Goal: Task Accomplishment & Management: Complete application form

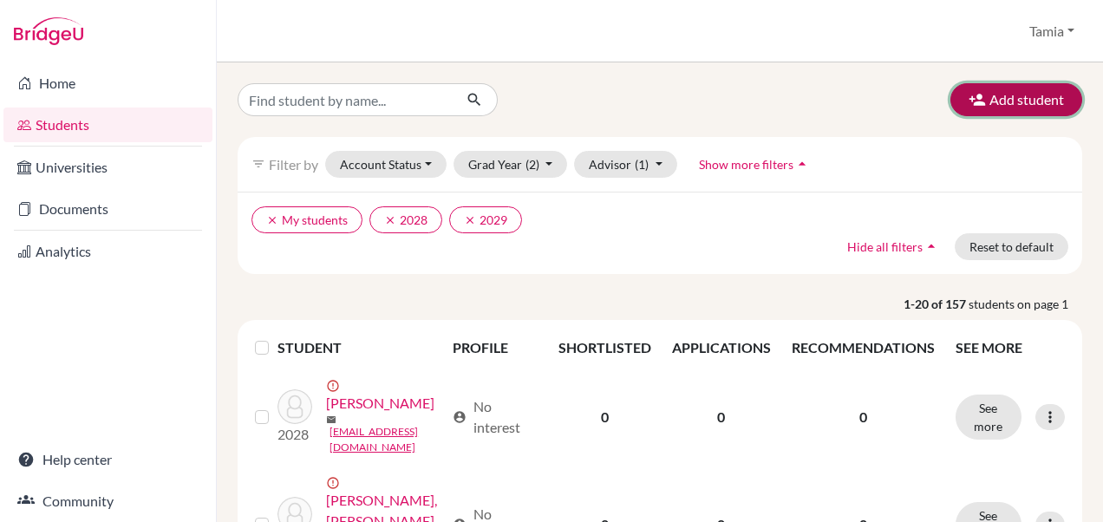
click at [1032, 96] on button "Add student" at bounding box center [1017, 99] width 132 height 33
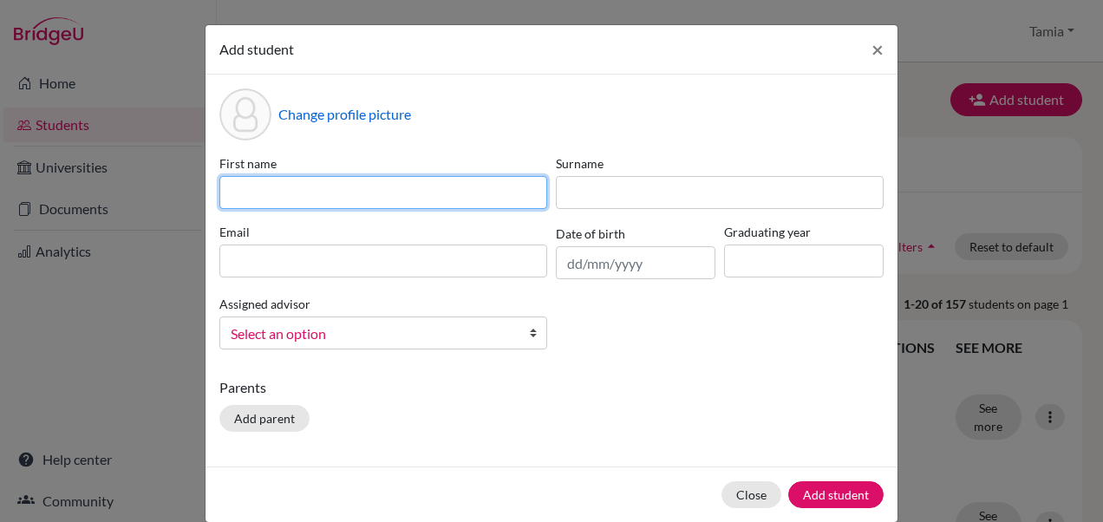
click at [349, 194] on input at bounding box center [383, 192] width 328 height 33
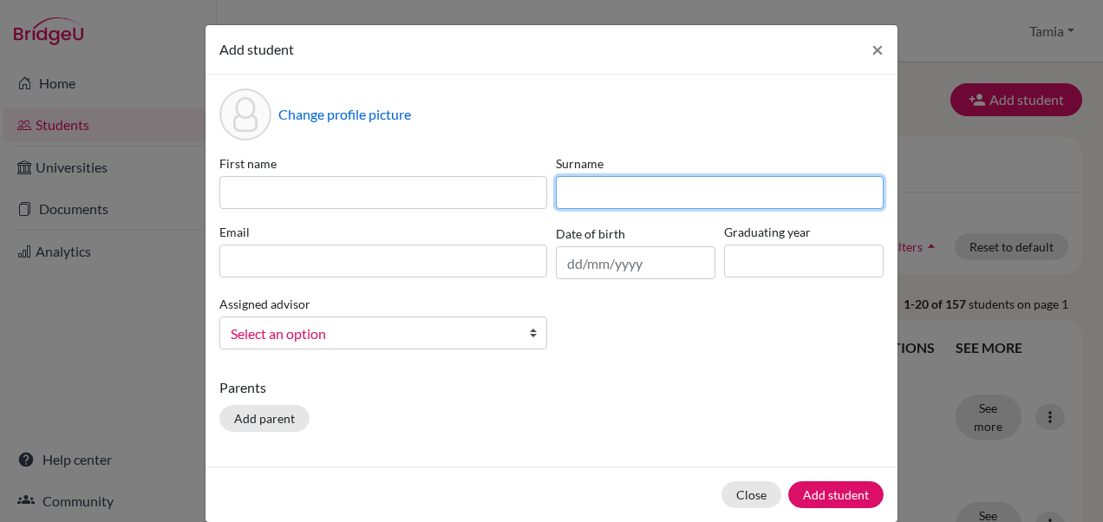
click at [575, 194] on input at bounding box center [720, 192] width 328 height 33
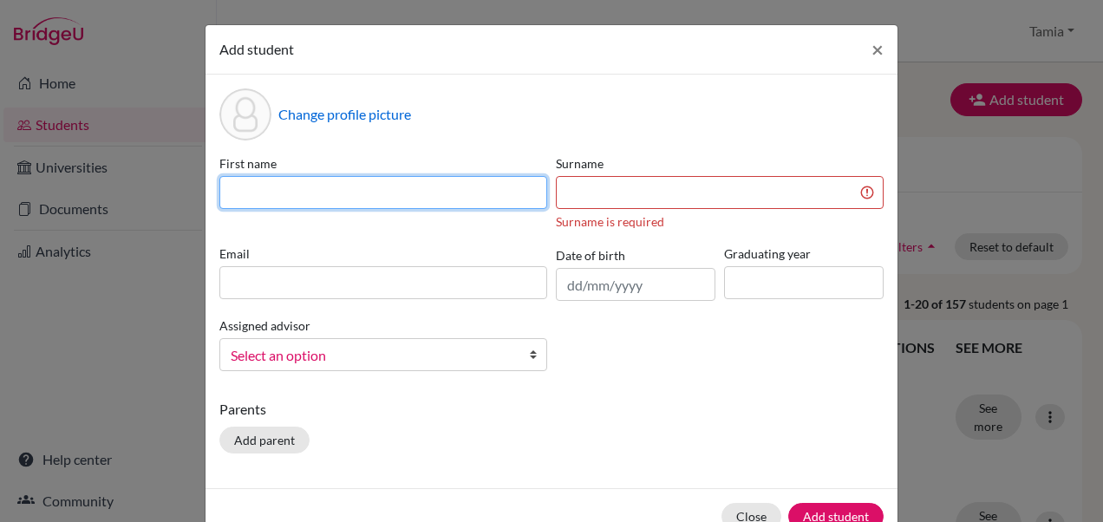
click at [394, 191] on input at bounding box center [383, 192] width 328 height 33
click at [352, 189] on input at bounding box center [383, 192] width 328 height 33
type input "[PERSON_NAME]"
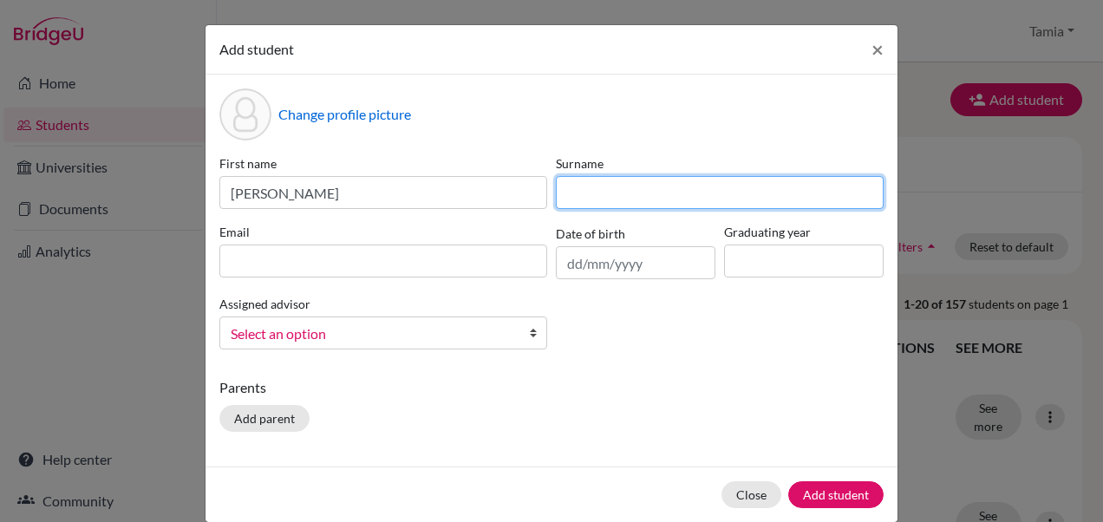
click at [592, 204] on input at bounding box center [720, 192] width 328 height 33
type input "[PERSON_NAME]"
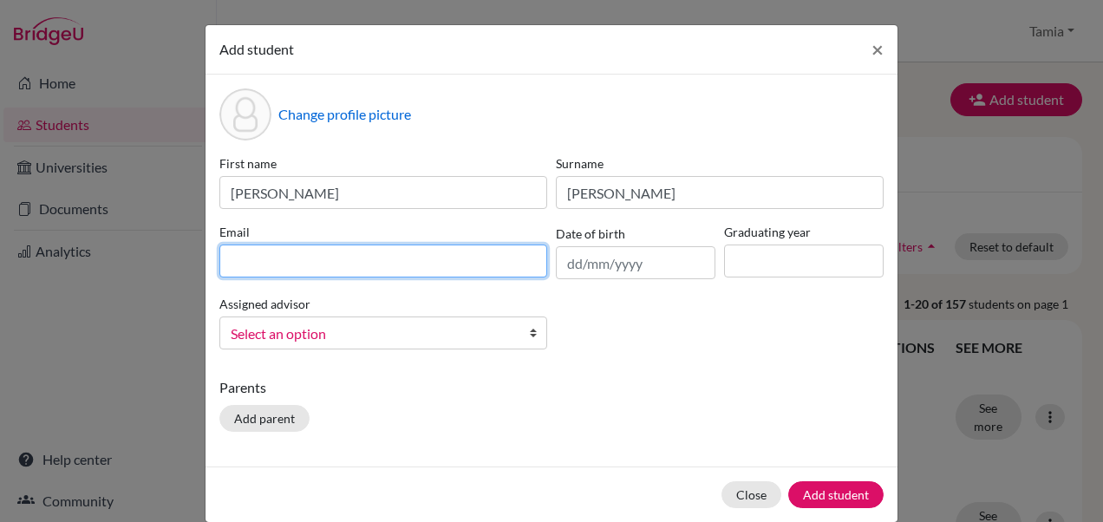
click at [475, 267] on input at bounding box center [383, 261] width 328 height 33
click at [281, 261] on input at bounding box center [383, 261] width 328 height 33
type input "[EMAIL_ADDRESS][DOMAIN_NAME]"
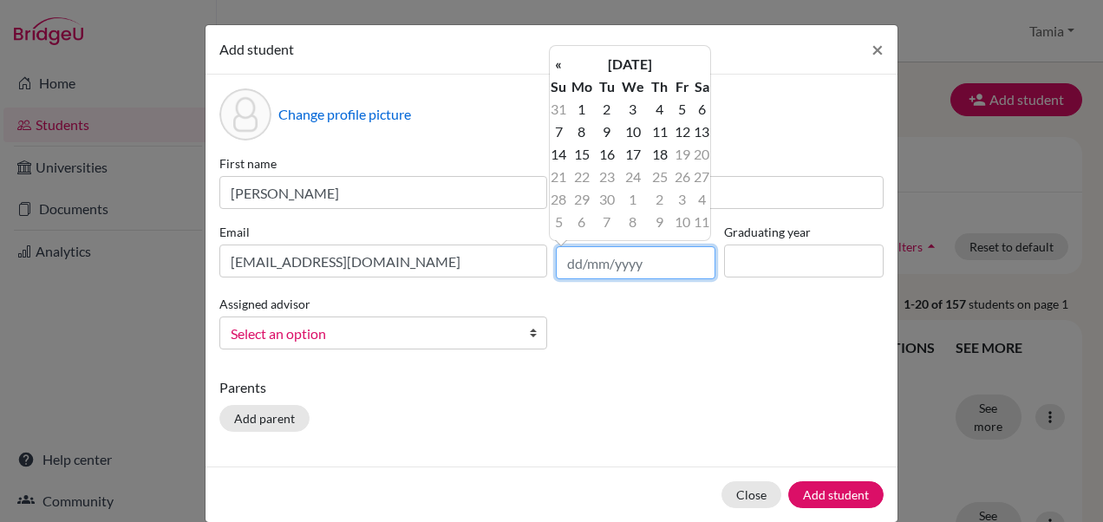
click at [592, 264] on input "text" at bounding box center [636, 262] width 160 height 33
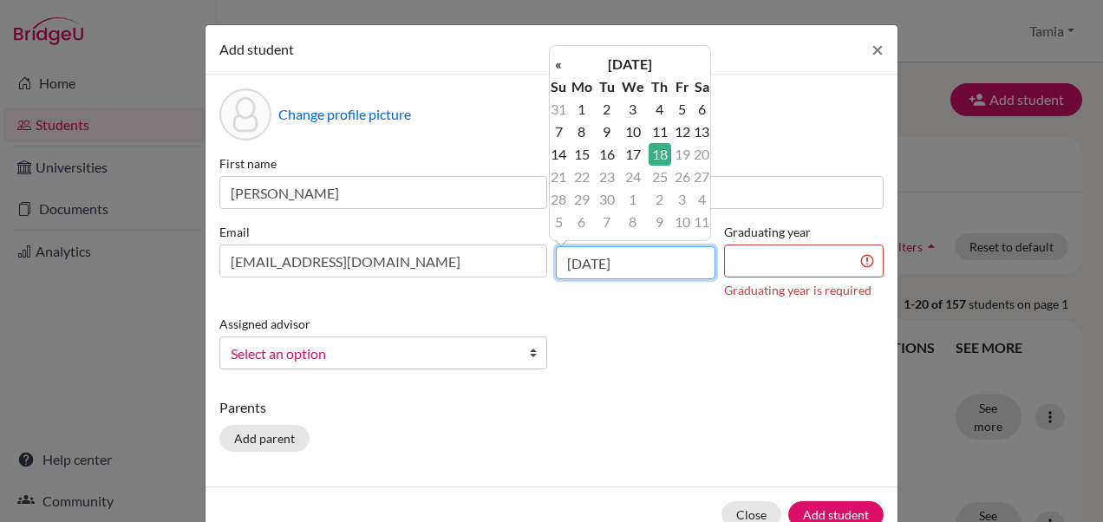
click at [651, 263] on input "[DATE]" at bounding box center [636, 262] width 160 height 33
type input "1"
click at [586, 260] on input "07" at bounding box center [636, 262] width 160 height 33
click at [619, 262] on input "07" at bounding box center [636, 262] width 160 height 33
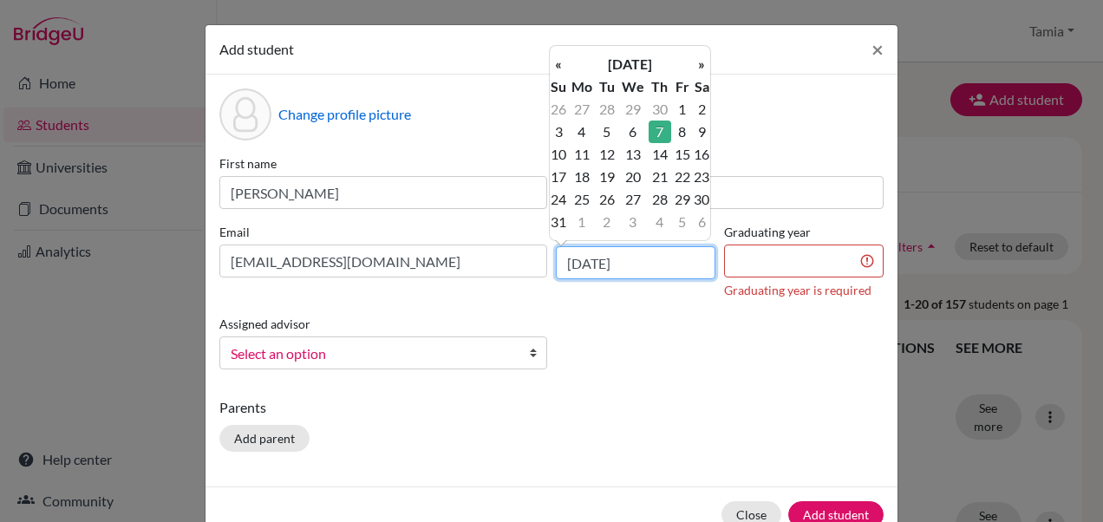
click at [647, 273] on input "[DATE]" at bounding box center [636, 262] width 160 height 33
type input "[DATE]"
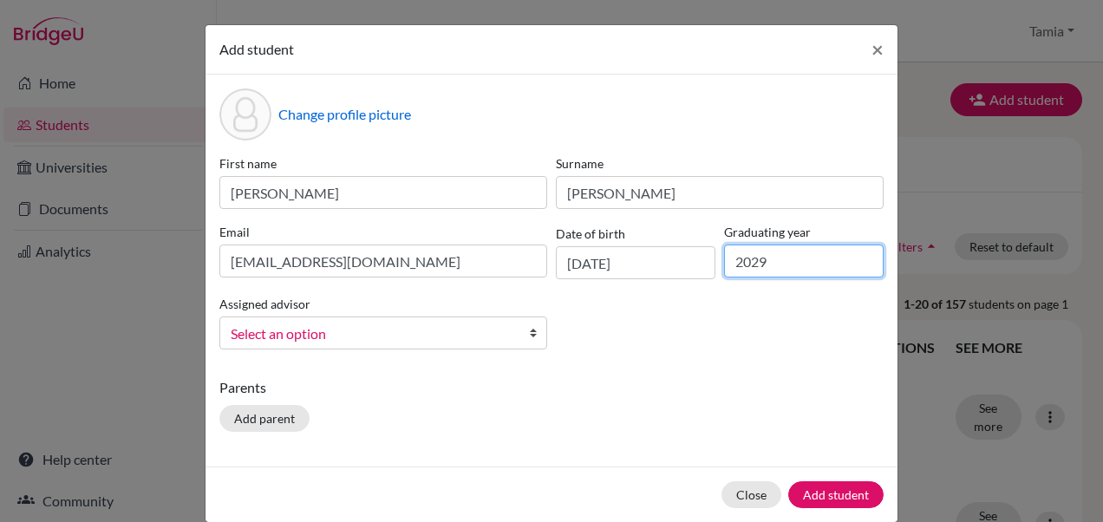
type input "2029"
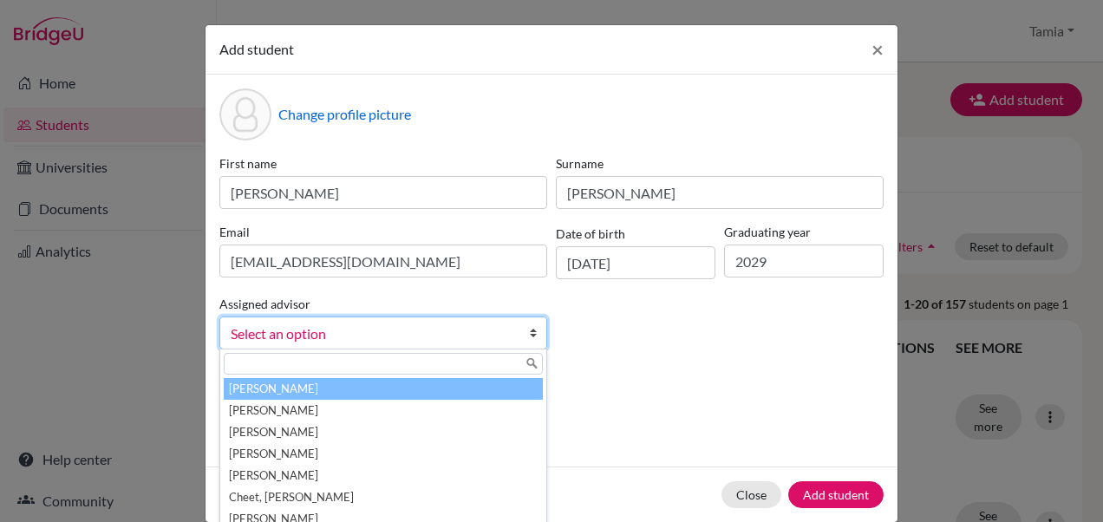
click at [453, 335] on span "Select an option" at bounding box center [372, 334] width 283 height 23
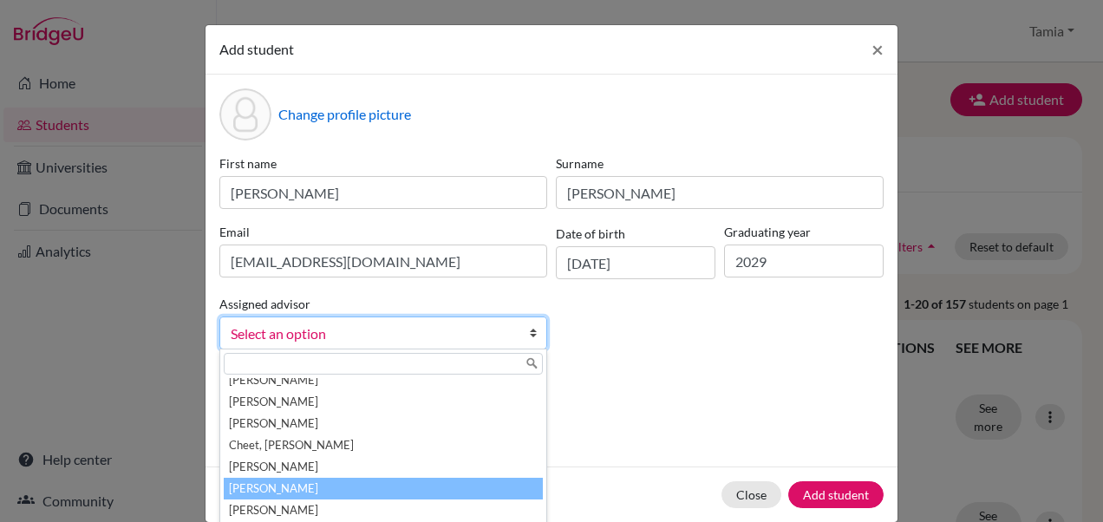
click at [284, 488] on li "[PERSON_NAME]" at bounding box center [383, 489] width 319 height 22
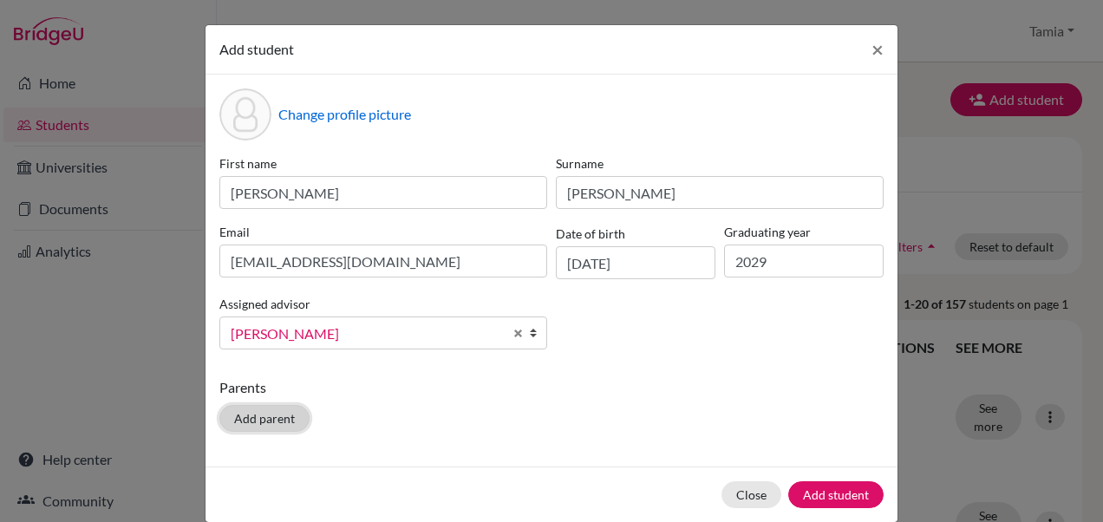
click at [272, 415] on button "Add parent" at bounding box center [264, 418] width 90 height 27
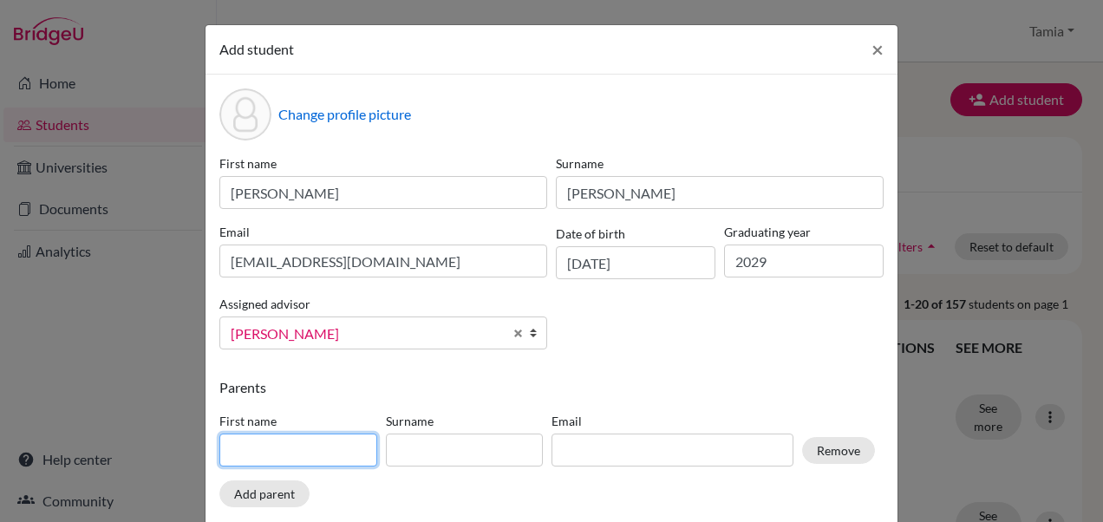
click at [271, 453] on input at bounding box center [298, 450] width 158 height 33
click at [259, 454] on input at bounding box center [298, 450] width 158 height 33
type input "Yagoob"
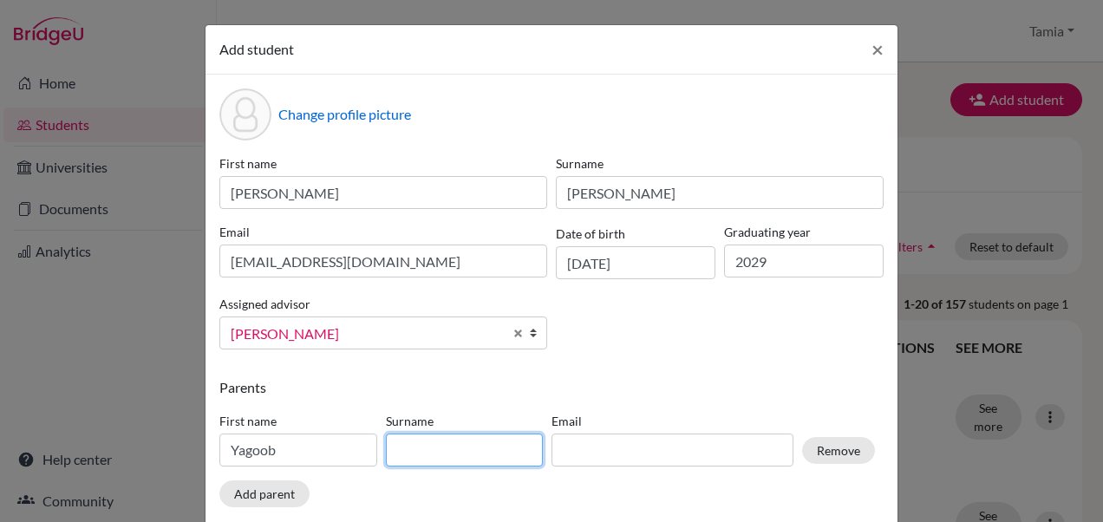
drag, startPoint x: 437, startPoint y: 444, endPoint x: 92, endPoint y: 48, distance: 525.7
click at [92, 48] on div "Add student × Change profile picture First name [PERSON_NAME] [PERSON_NAME] Ema…" at bounding box center [551, 261] width 1103 height 522
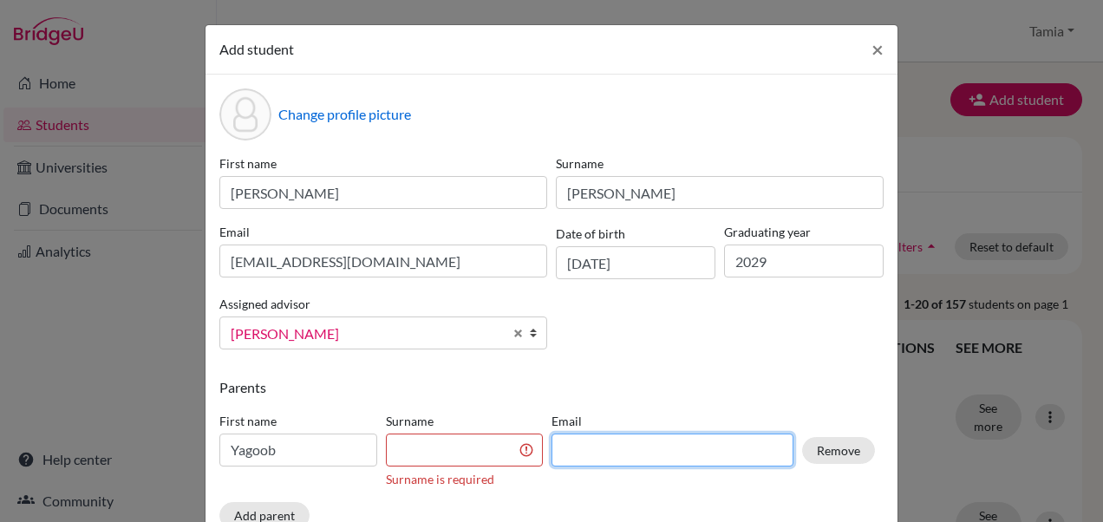
click at [570, 446] on input at bounding box center [673, 450] width 242 height 33
paste input "[EMAIL_ADDRESS][DOMAIN_NAME]"
type input "[EMAIL_ADDRESS][DOMAIN_NAME]"
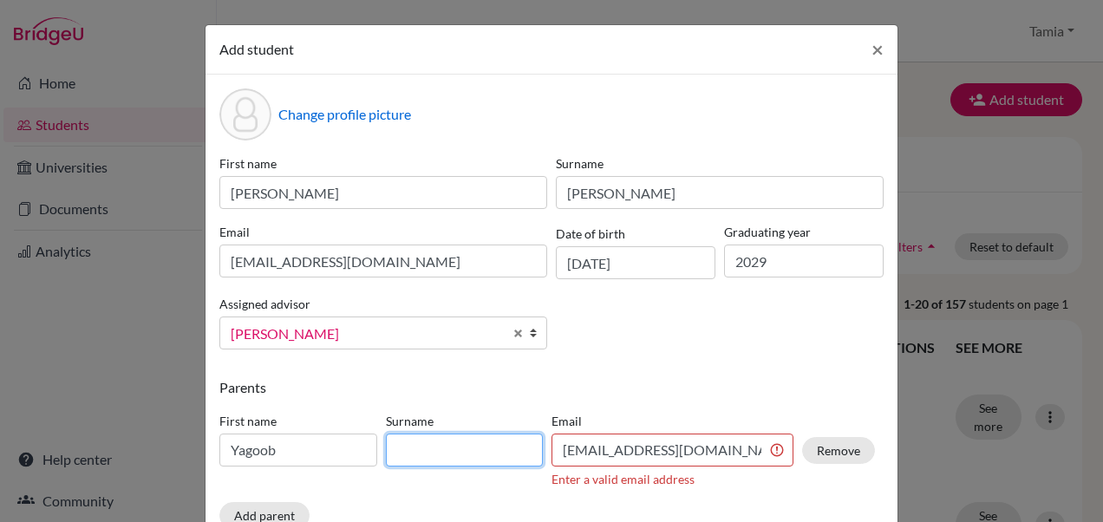
click at [468, 452] on input at bounding box center [465, 450] width 158 height 33
type input "a"
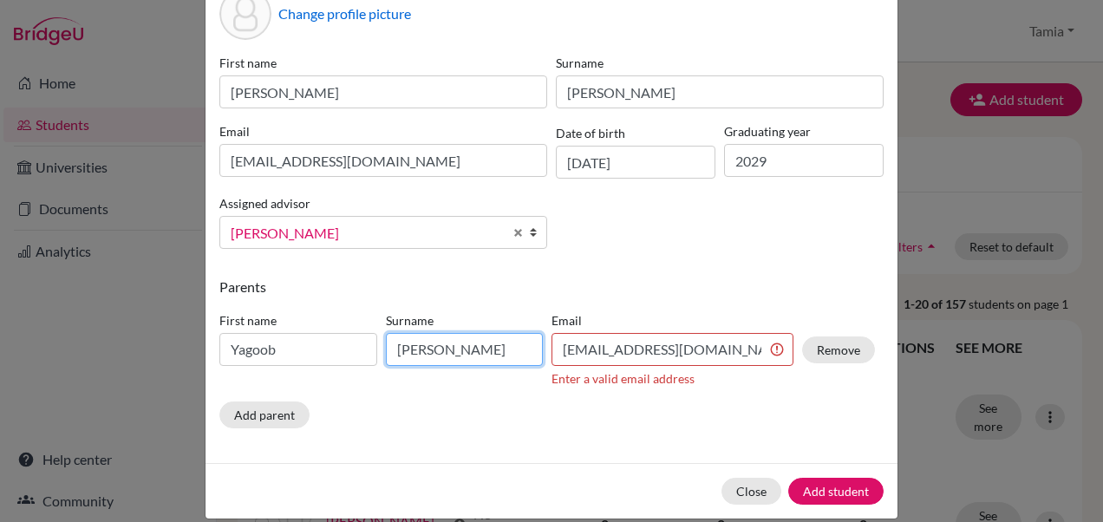
scroll to position [102, 0]
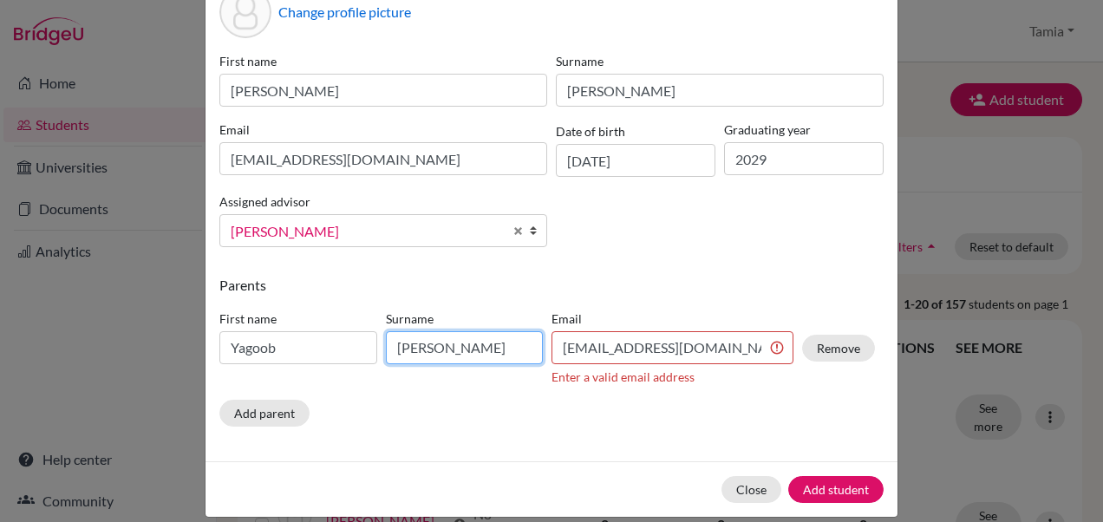
type input "[PERSON_NAME]"
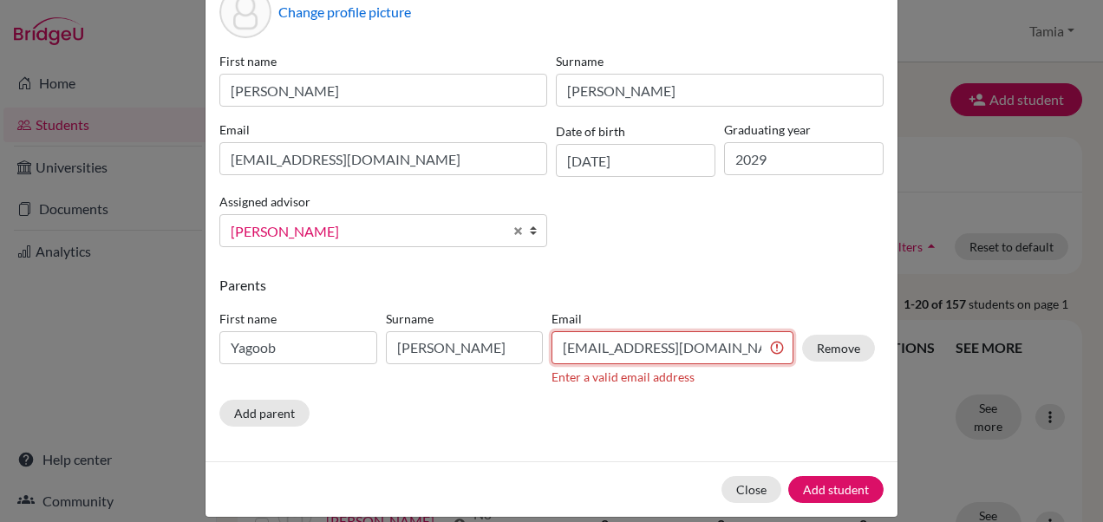
scroll to position [97, 0]
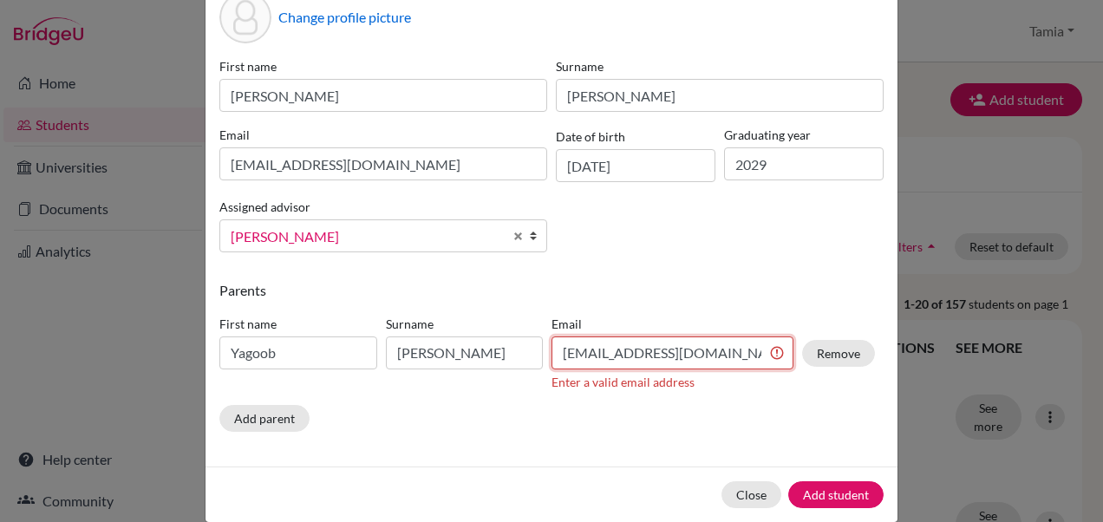
click at [576, 347] on input "[EMAIL_ADDRESS][DOMAIN_NAME]" at bounding box center [673, 353] width 242 height 33
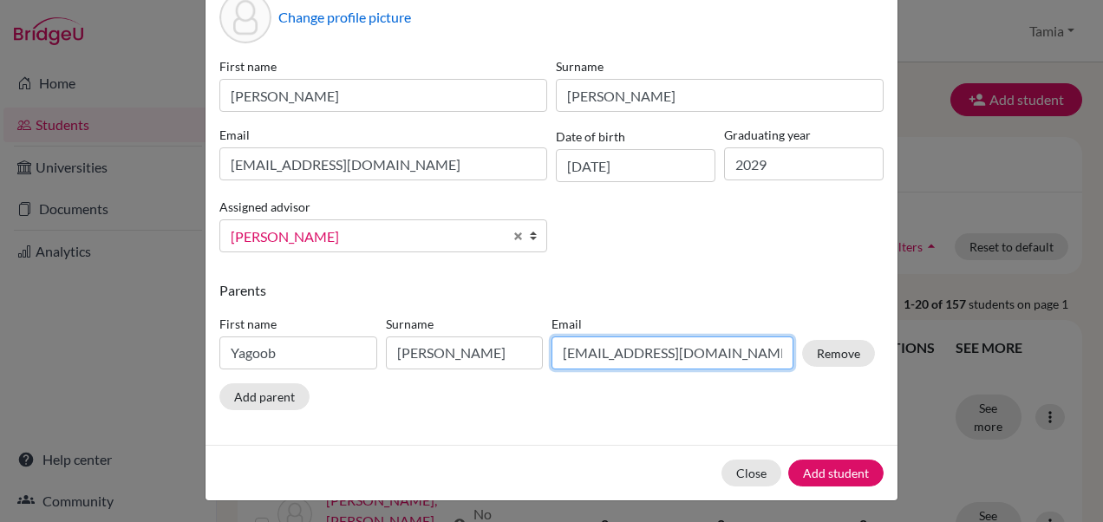
type input "[EMAIL_ADDRESS][DOMAIN_NAME]"
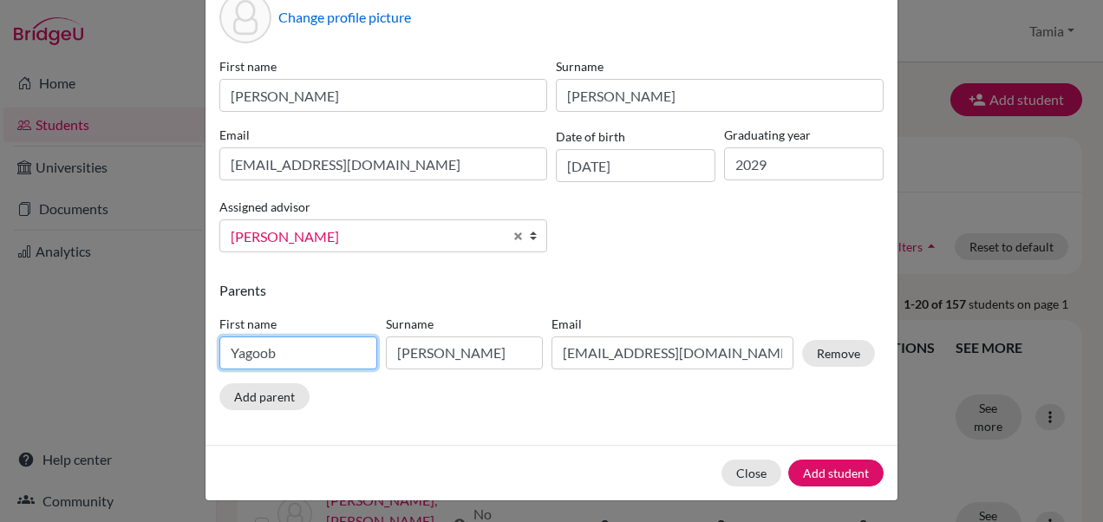
click at [266, 360] on input "Yagoob" at bounding box center [298, 353] width 158 height 33
type input "Yaqoub"
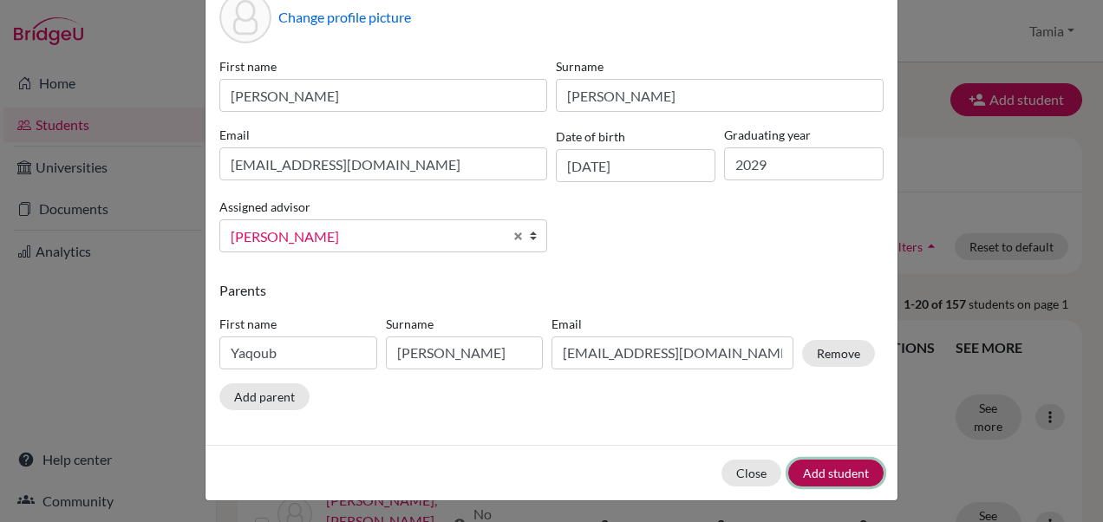
click at [839, 475] on button "Add student" at bounding box center [836, 473] width 95 height 27
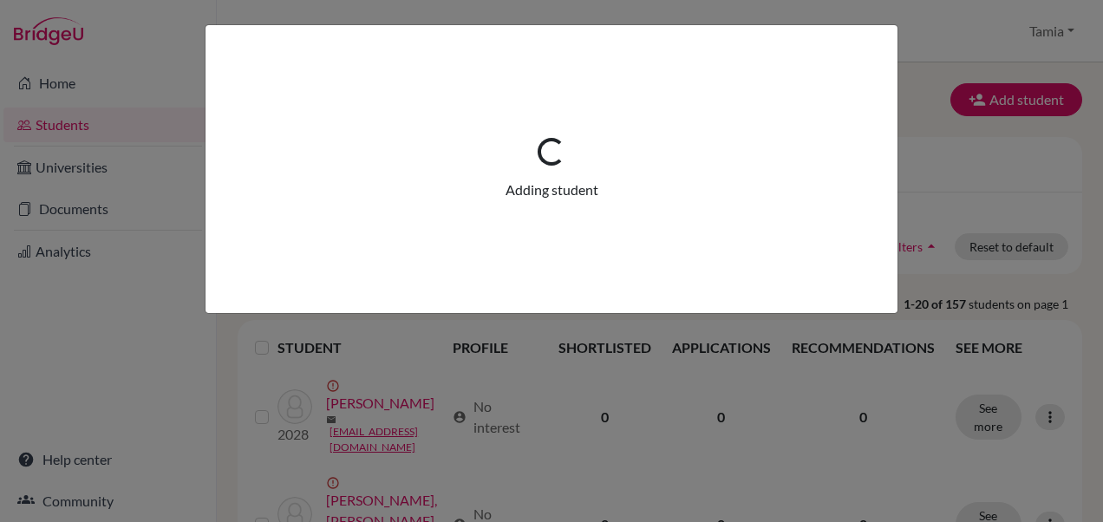
scroll to position [0, 0]
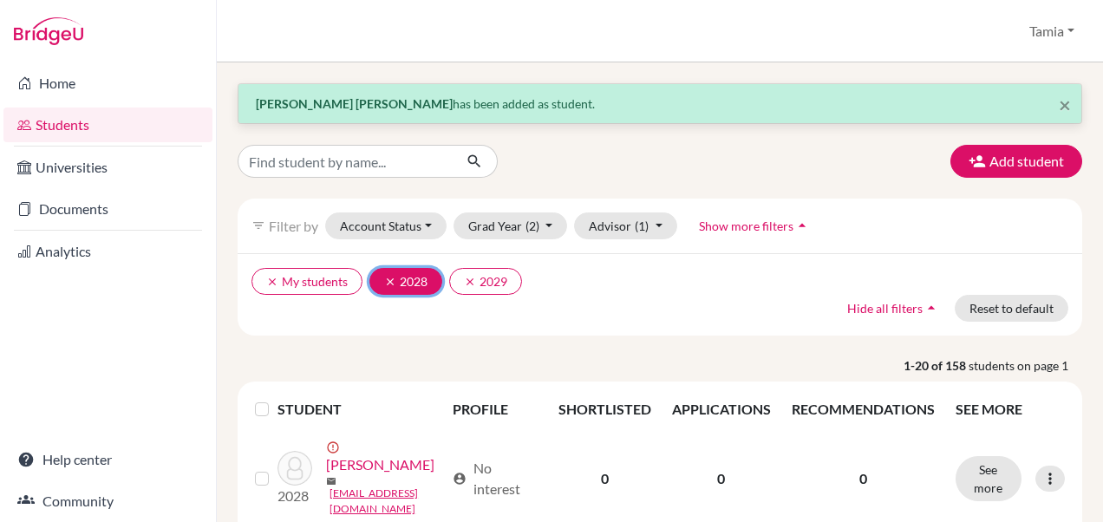
click at [386, 281] on icon "clear" at bounding box center [390, 282] width 12 height 12
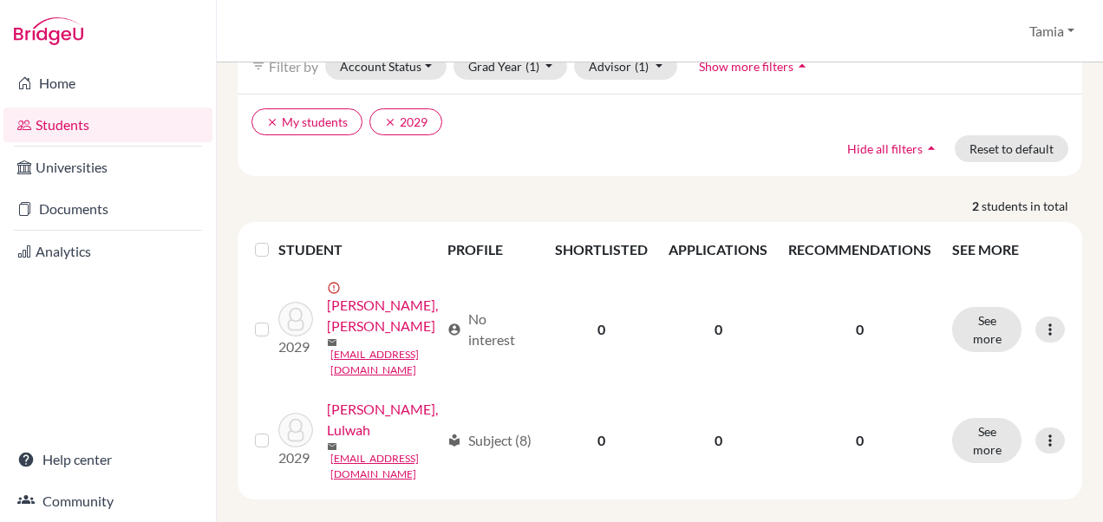
scroll to position [163, 0]
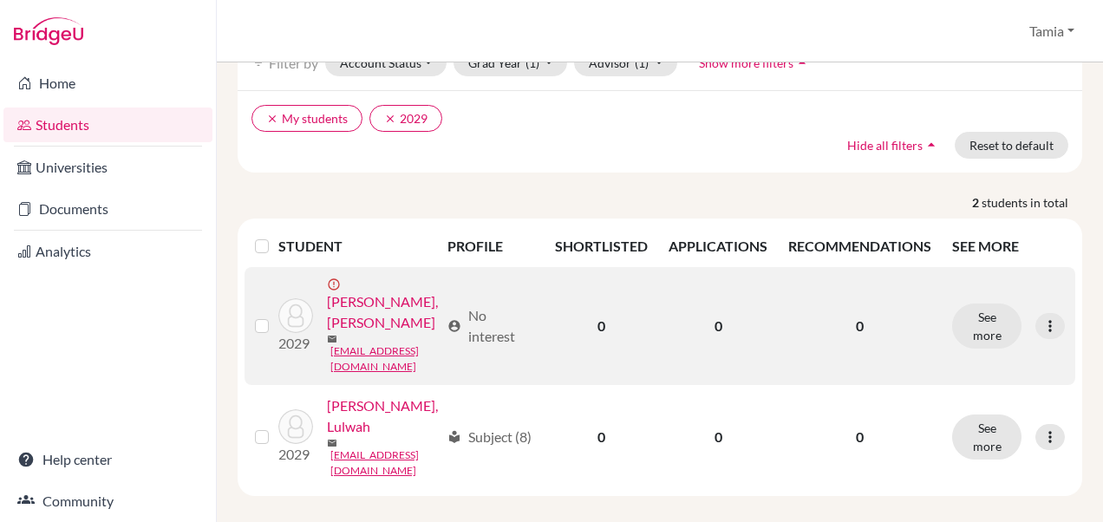
click at [276, 316] on label at bounding box center [276, 316] width 0 height 0
click at [0, 0] on input "checkbox" at bounding box center [0, 0] width 0 height 0
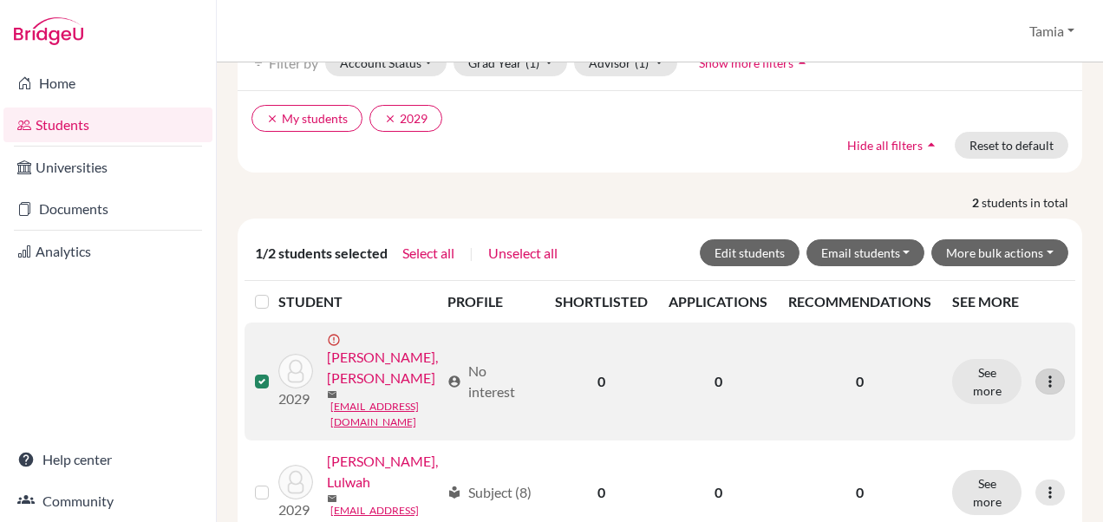
click at [1037, 385] on div at bounding box center [1050, 382] width 29 height 26
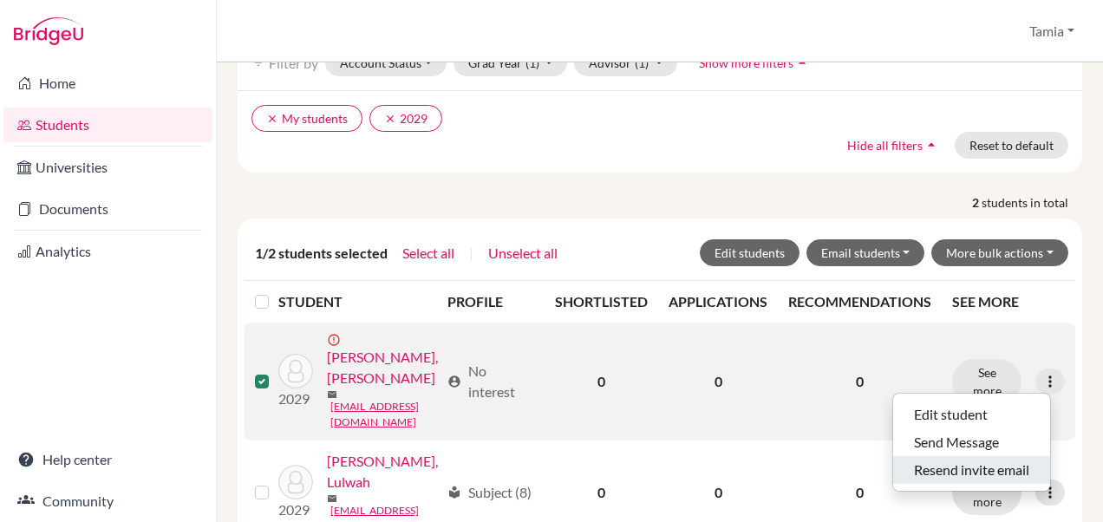
click at [975, 465] on button "Resend invite email" at bounding box center [971, 470] width 157 height 28
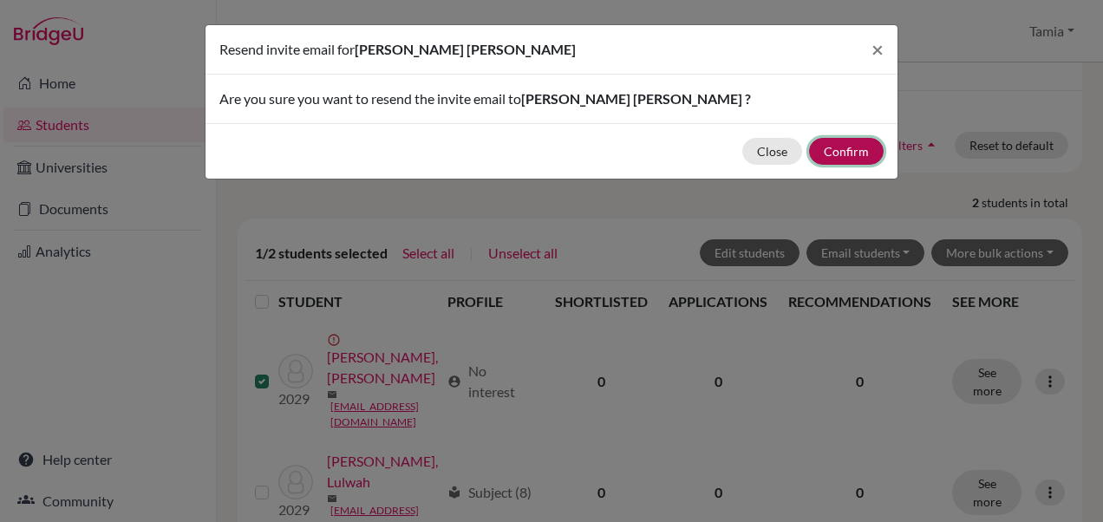
click at [840, 147] on button "Confirm" at bounding box center [846, 151] width 75 height 27
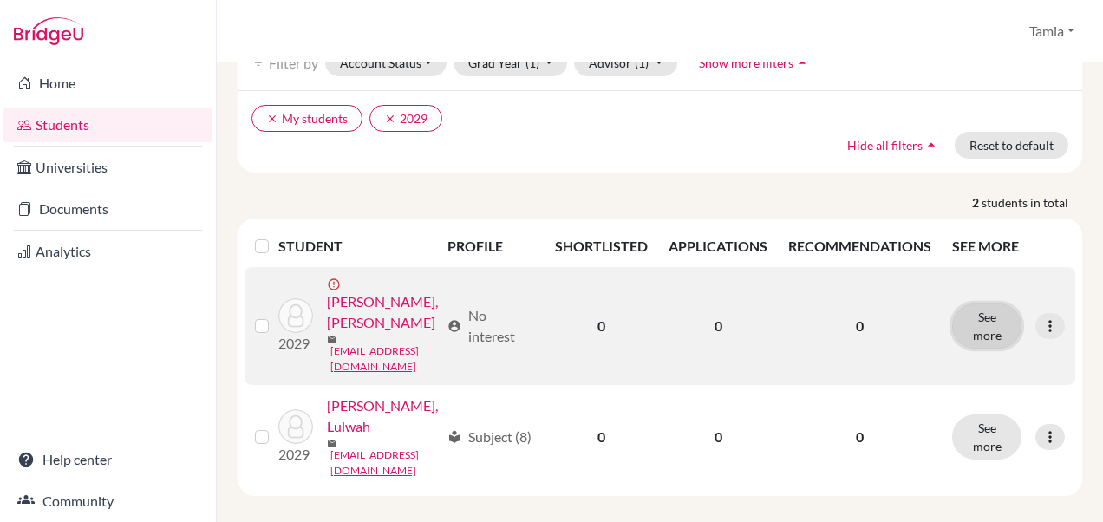
click at [990, 326] on button "See more" at bounding box center [986, 326] width 69 height 45
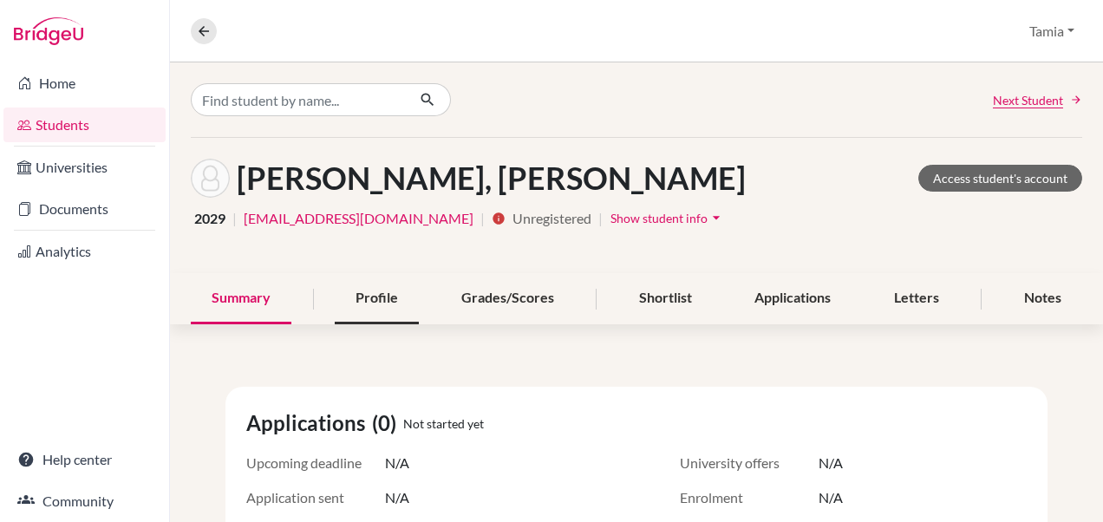
click at [372, 298] on div "Profile" at bounding box center [377, 298] width 84 height 51
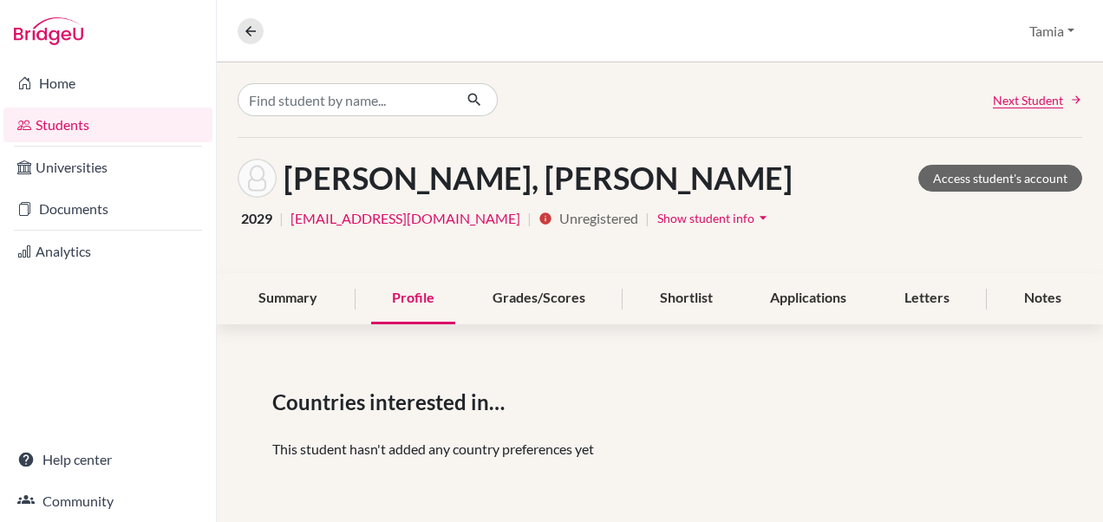
click at [668, 218] on span "Show student info" at bounding box center [706, 218] width 97 height 15
